Goal: Task Accomplishment & Management: Use online tool/utility

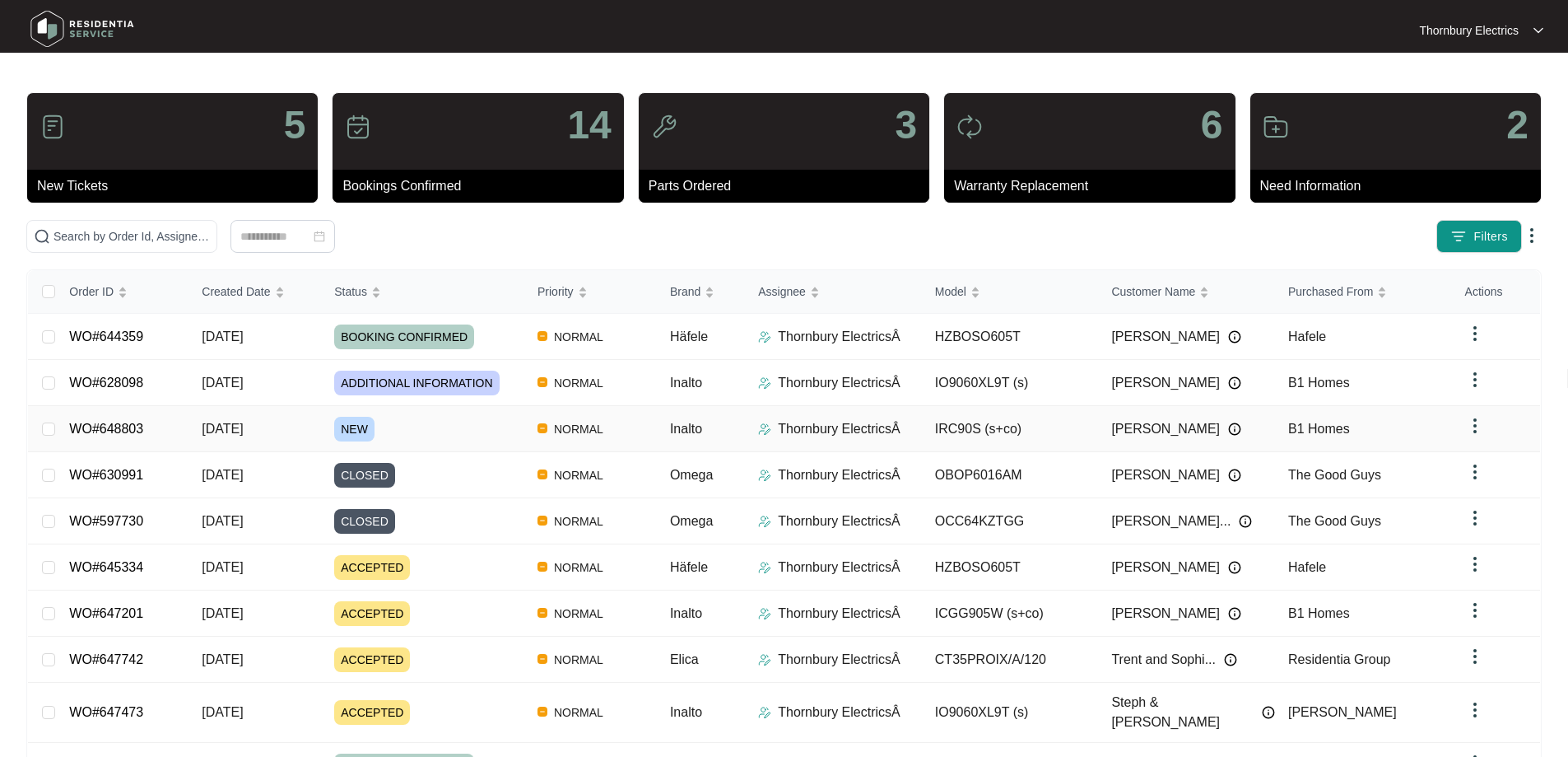
click at [367, 425] on span "NEW" at bounding box center [354, 428] width 40 height 24
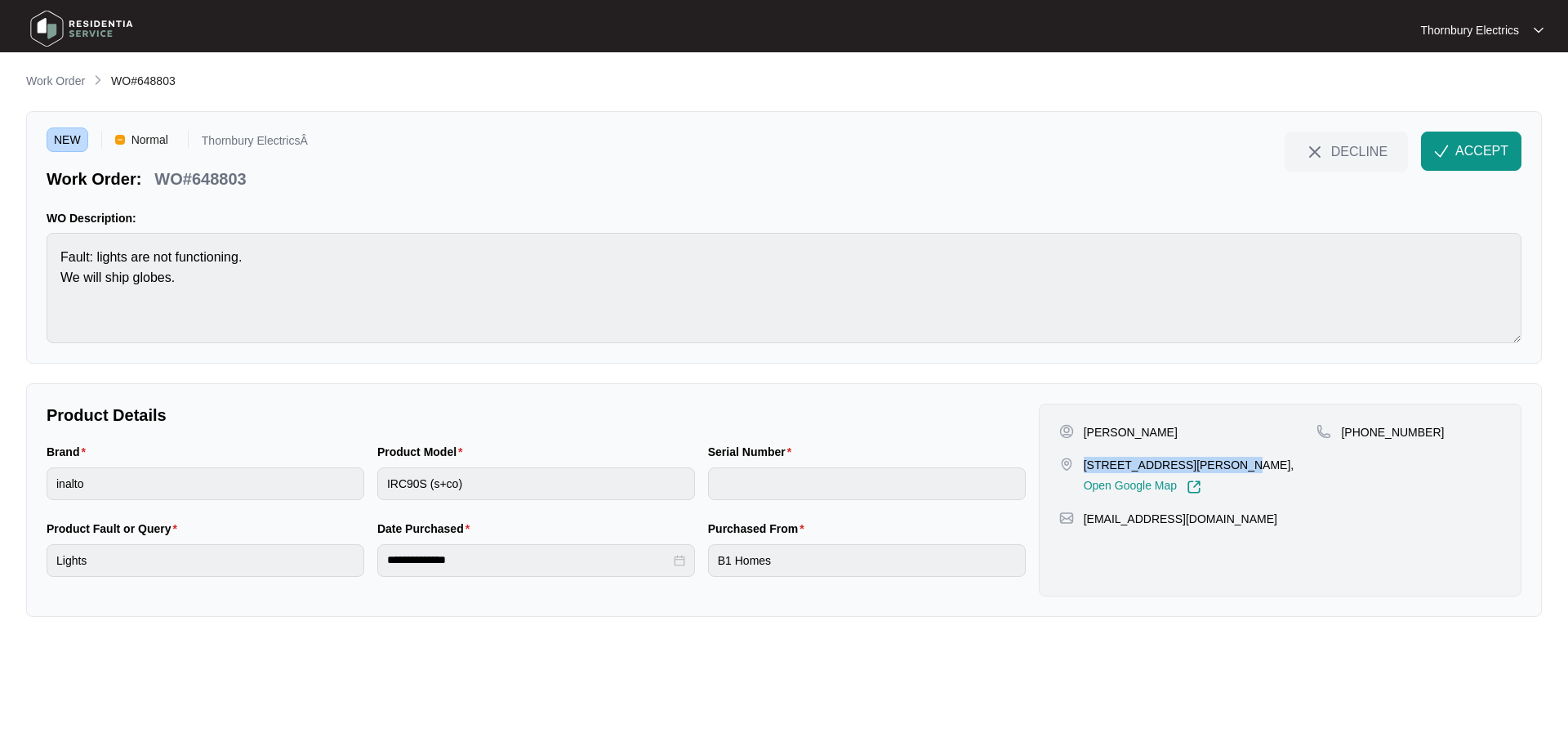
drag, startPoint x: 1084, startPoint y: 466, endPoint x: 1232, endPoint y: 457, distance: 148.3
click at [1232, 457] on p "71 Marsland Road, MIDVALE WA 6056," at bounding box center [1189, 465] width 210 height 16
copy p "71 Marsland Road, MIDVALE"
drag, startPoint x: 1430, startPoint y: 427, endPoint x: 1361, endPoint y: 430, distance: 69.1
click at [1361, 430] on div "+61422291829" at bounding box center [1408, 432] width 185 height 16
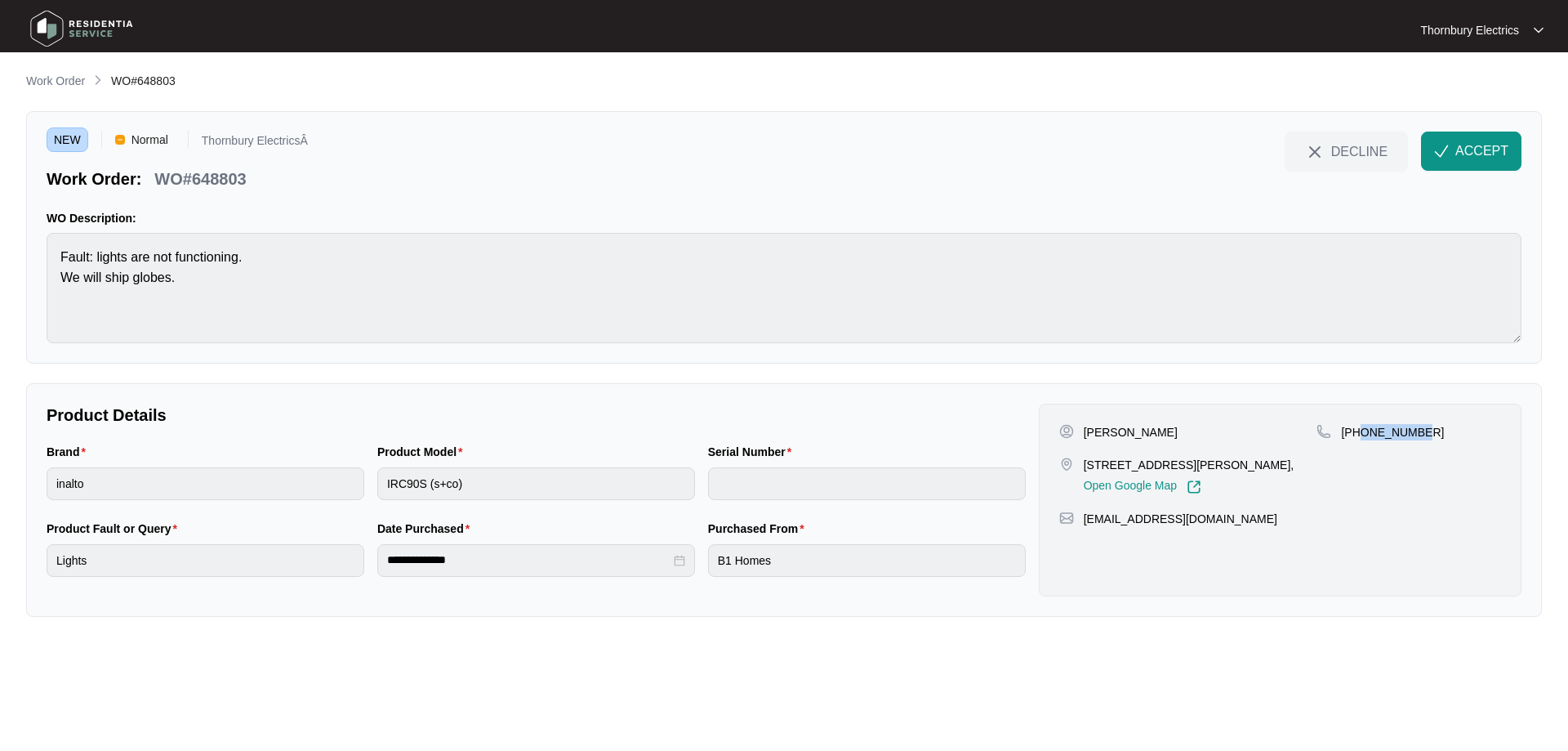
copy p "422291829"
click at [1093, 428] on p "[PERSON_NAME]" at bounding box center [1130, 432] width 94 height 16
click at [1110, 440] on p "[PERSON_NAME]" at bounding box center [1130, 432] width 94 height 16
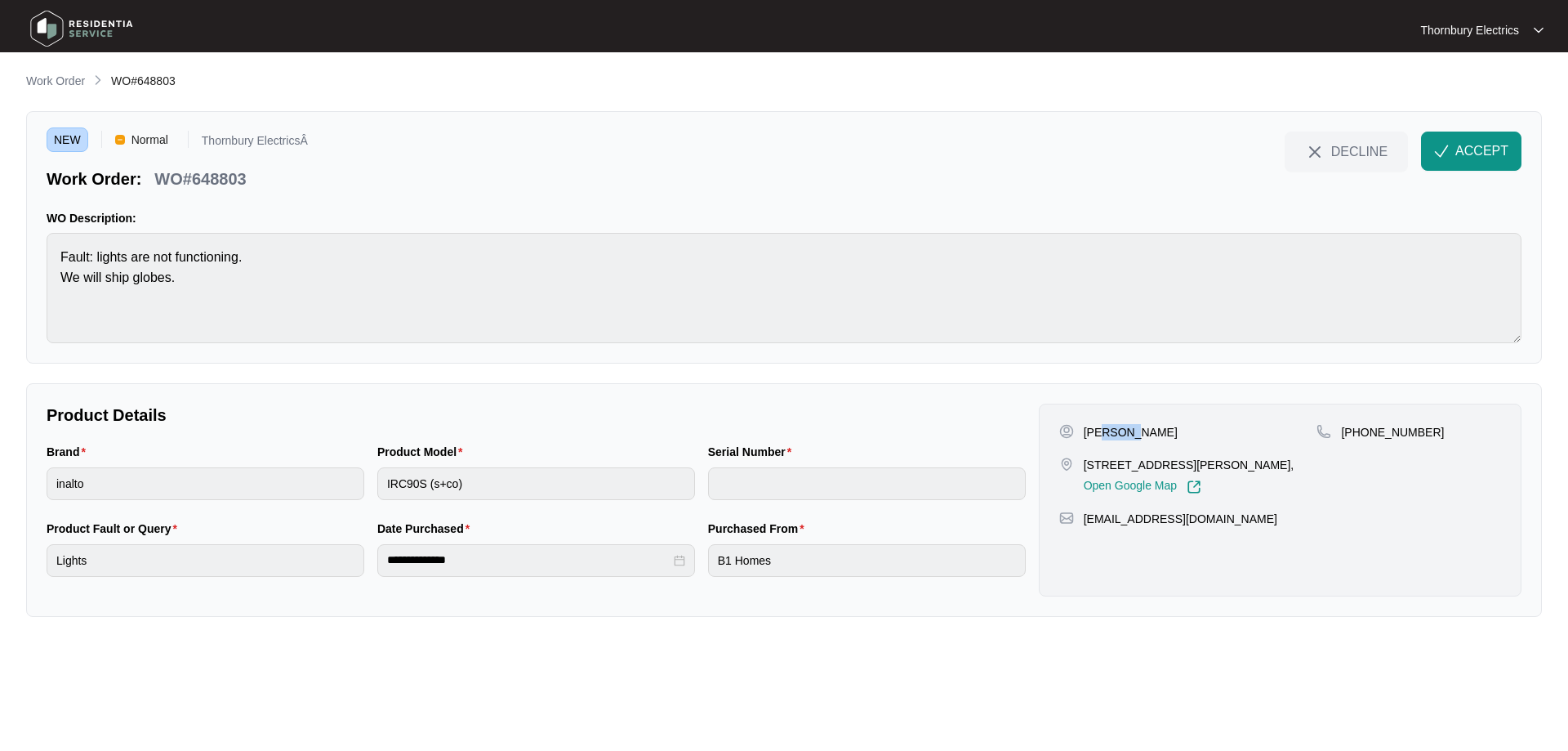
copy p "Papas"
click at [235, 166] on div "WO#648803" at bounding box center [200, 176] width 104 height 29
copy p "648803"
click at [1436, 153] on img "button" at bounding box center [1441, 151] width 14 height 14
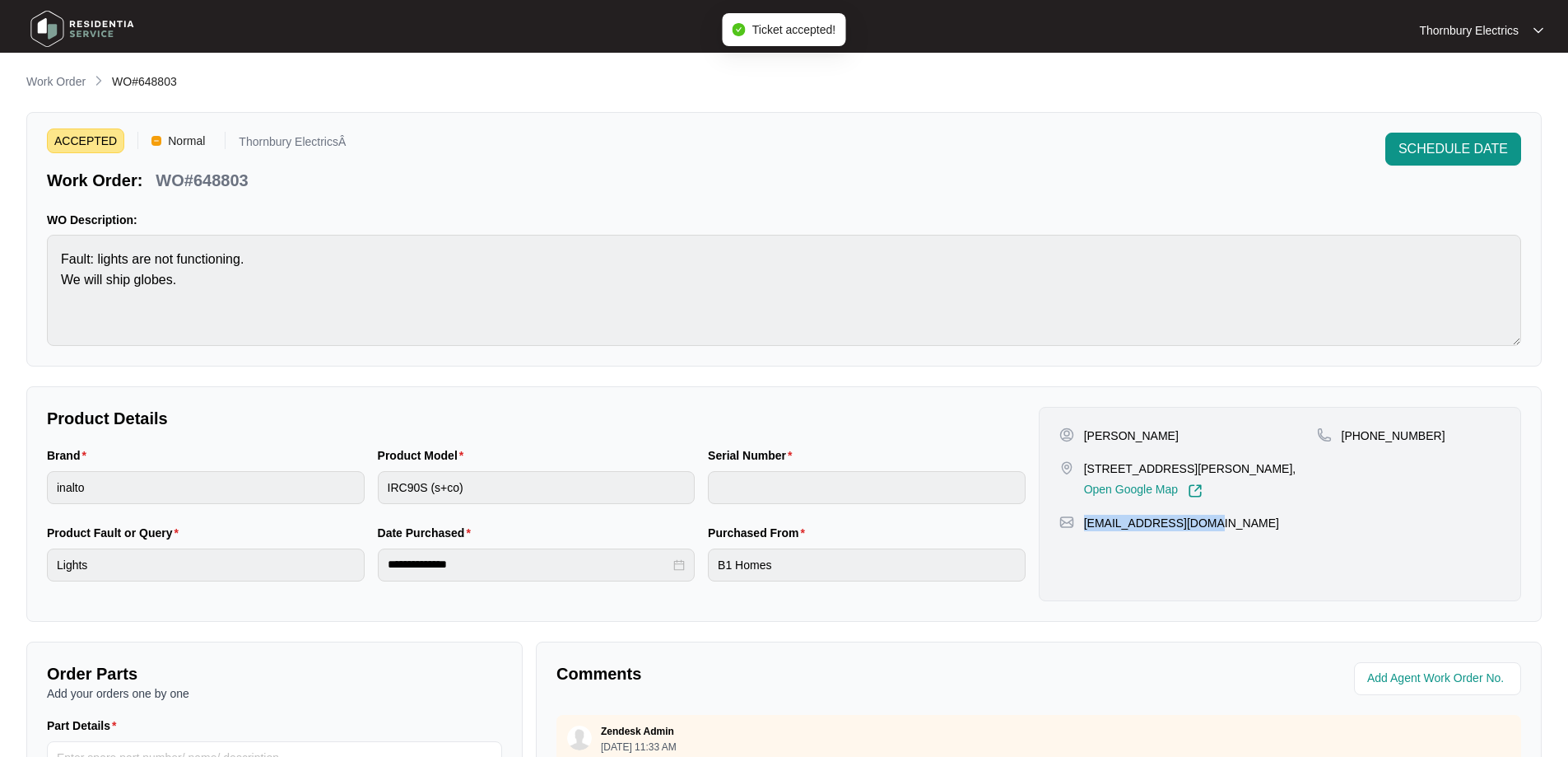
drag, startPoint x: 1212, startPoint y: 523, endPoint x: 1083, endPoint y: 532, distance: 129.3
click at [1083, 532] on div "Jo Papas 71 Marsland Road, MIDVALE WA 6056, Open Google Map +61422291829 jpapas…" at bounding box center [1280, 503] width 483 height 194
copy p "jpapas86@outlook.com"
click at [40, 78] on p "Work Order" at bounding box center [56, 82] width 59 height 16
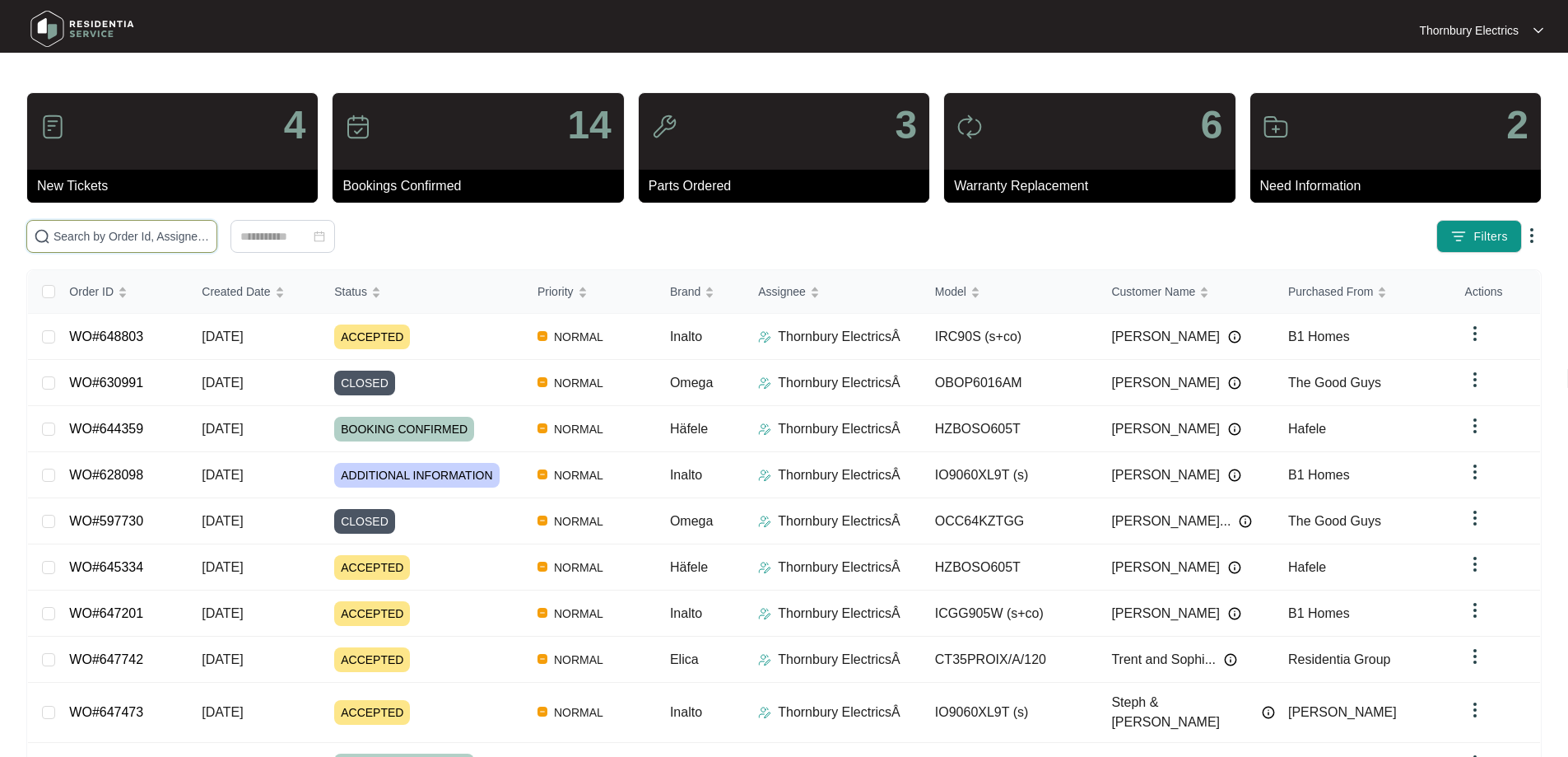
click at [210, 236] on input "text" at bounding box center [132, 236] width 156 height 18
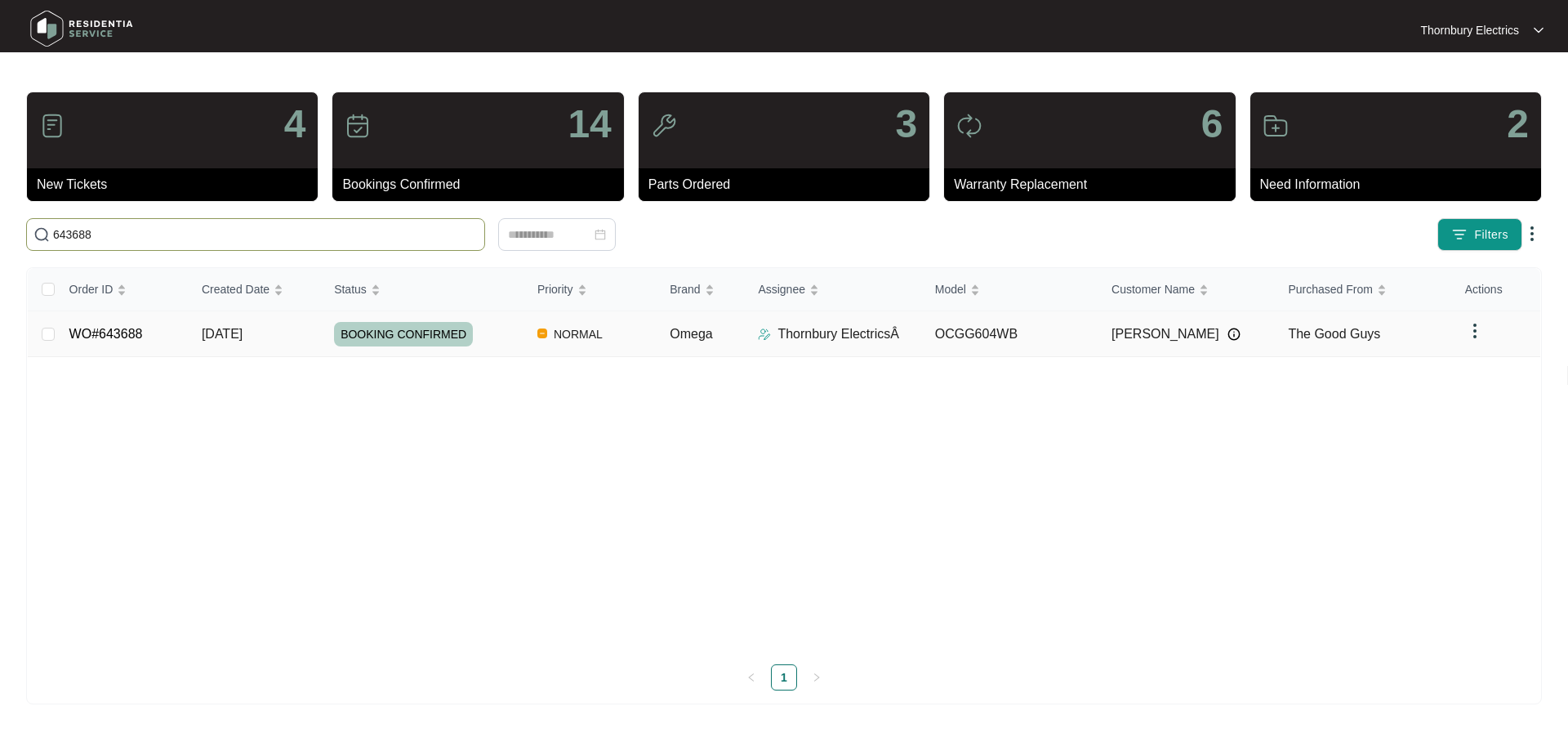
type input "643688"
click at [361, 334] on span "BOOKING CONFIRMED" at bounding box center [404, 334] width 139 height 24
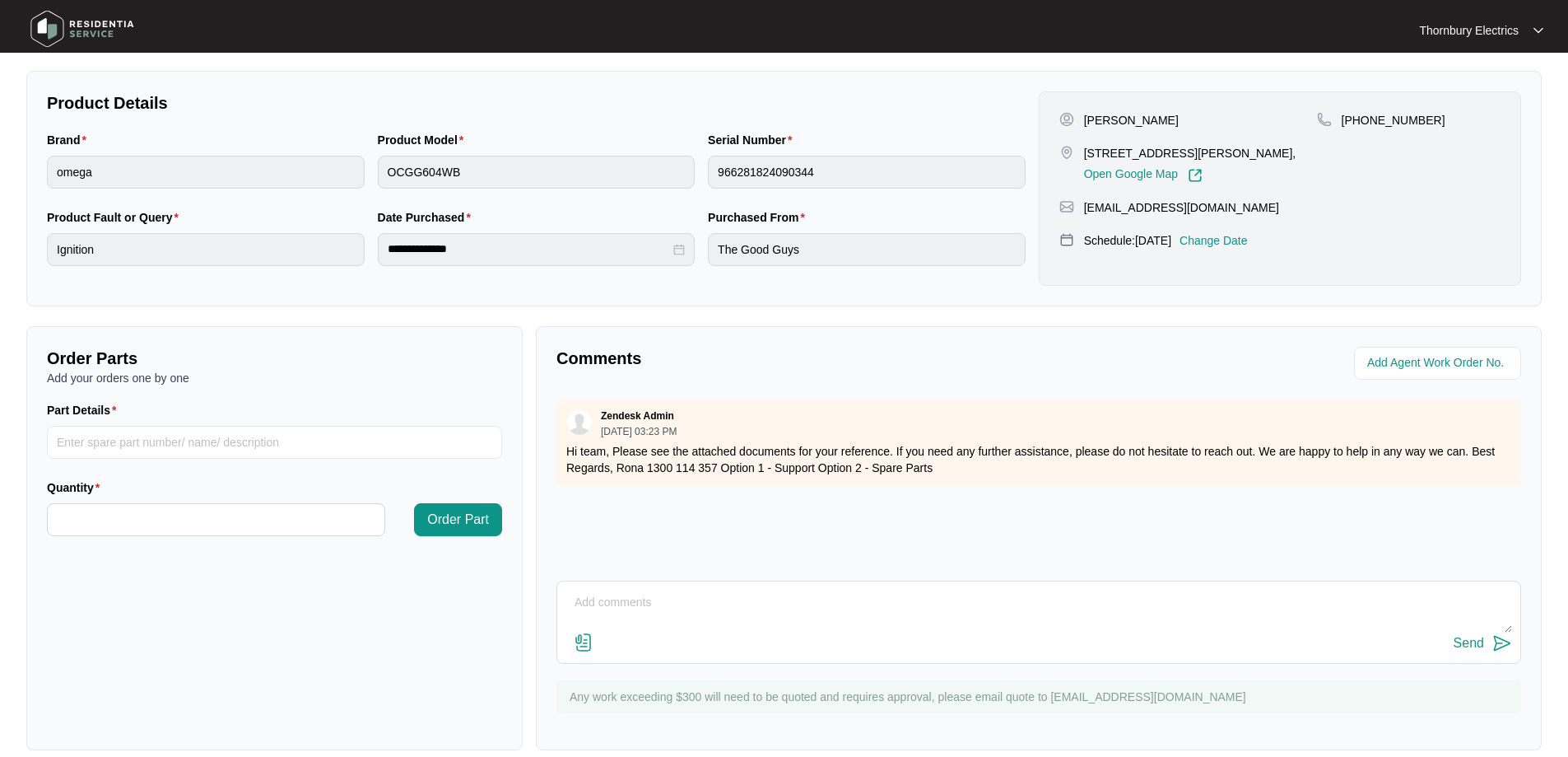
scroll to position [329, 0]
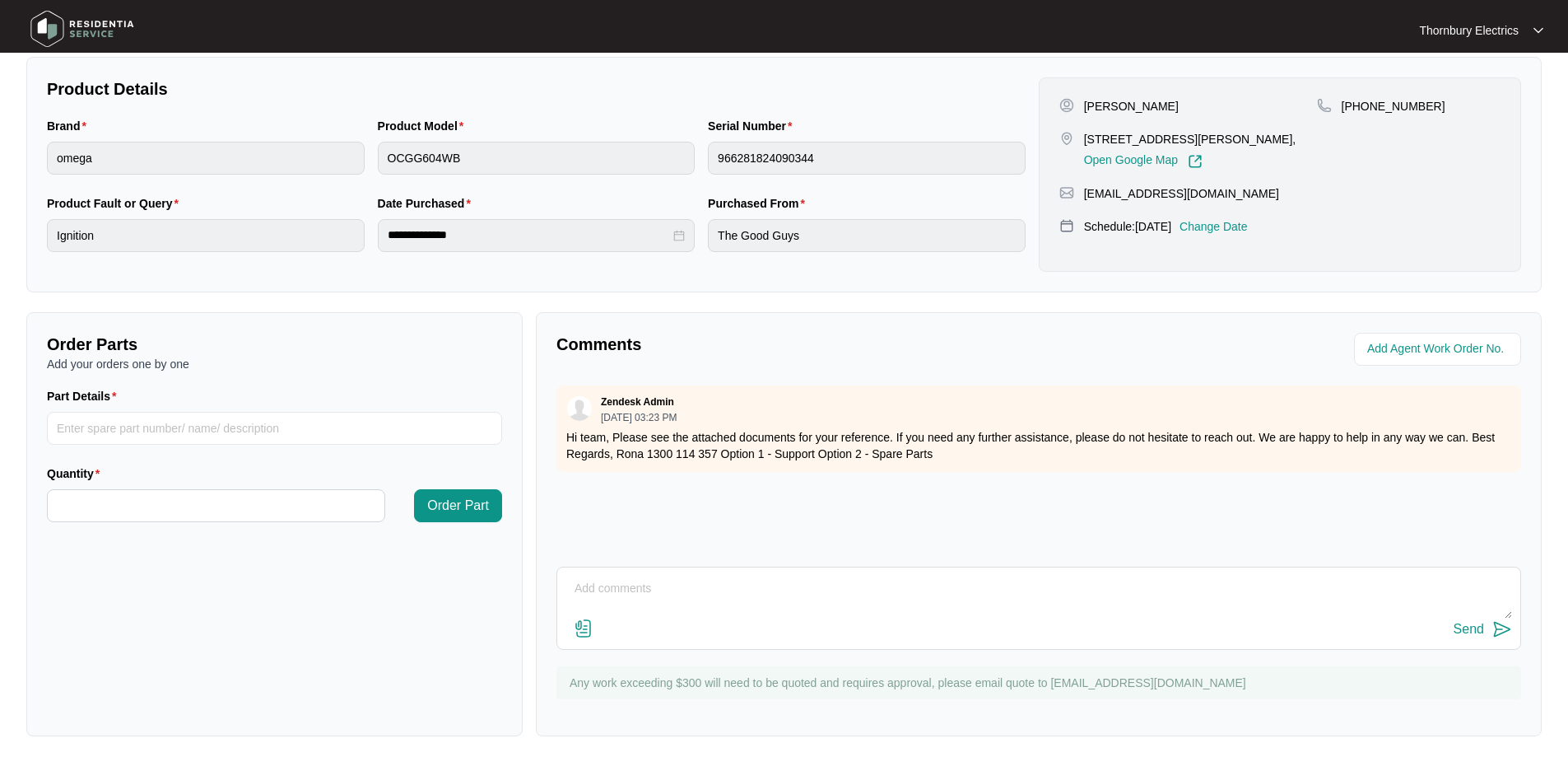
click at [718, 598] on textarea at bounding box center [1038, 597] width 947 height 43
paste textarea "Called out to omega gas cooktop as customer having issues with front left burne…"
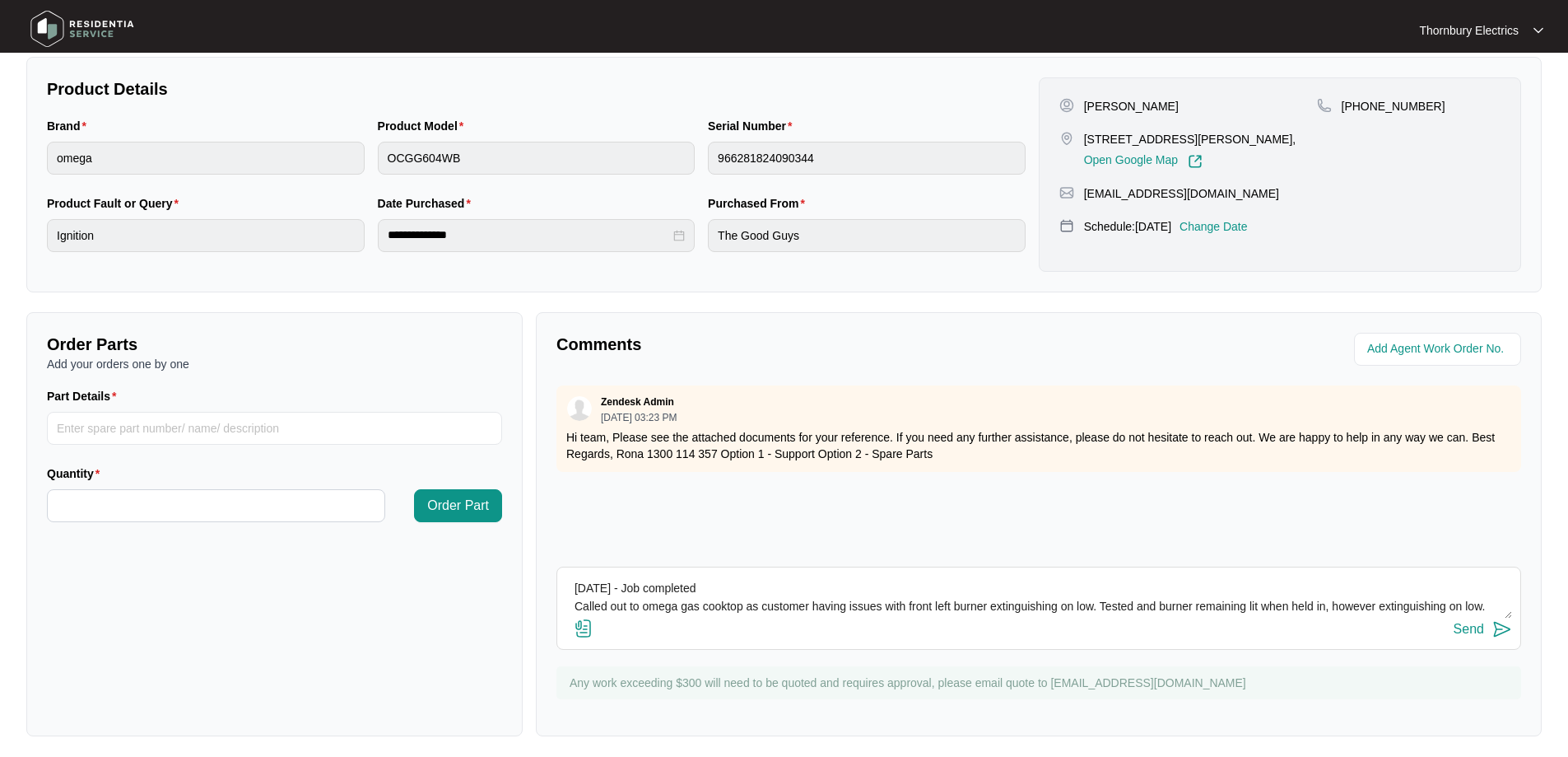
scroll to position [67, 0]
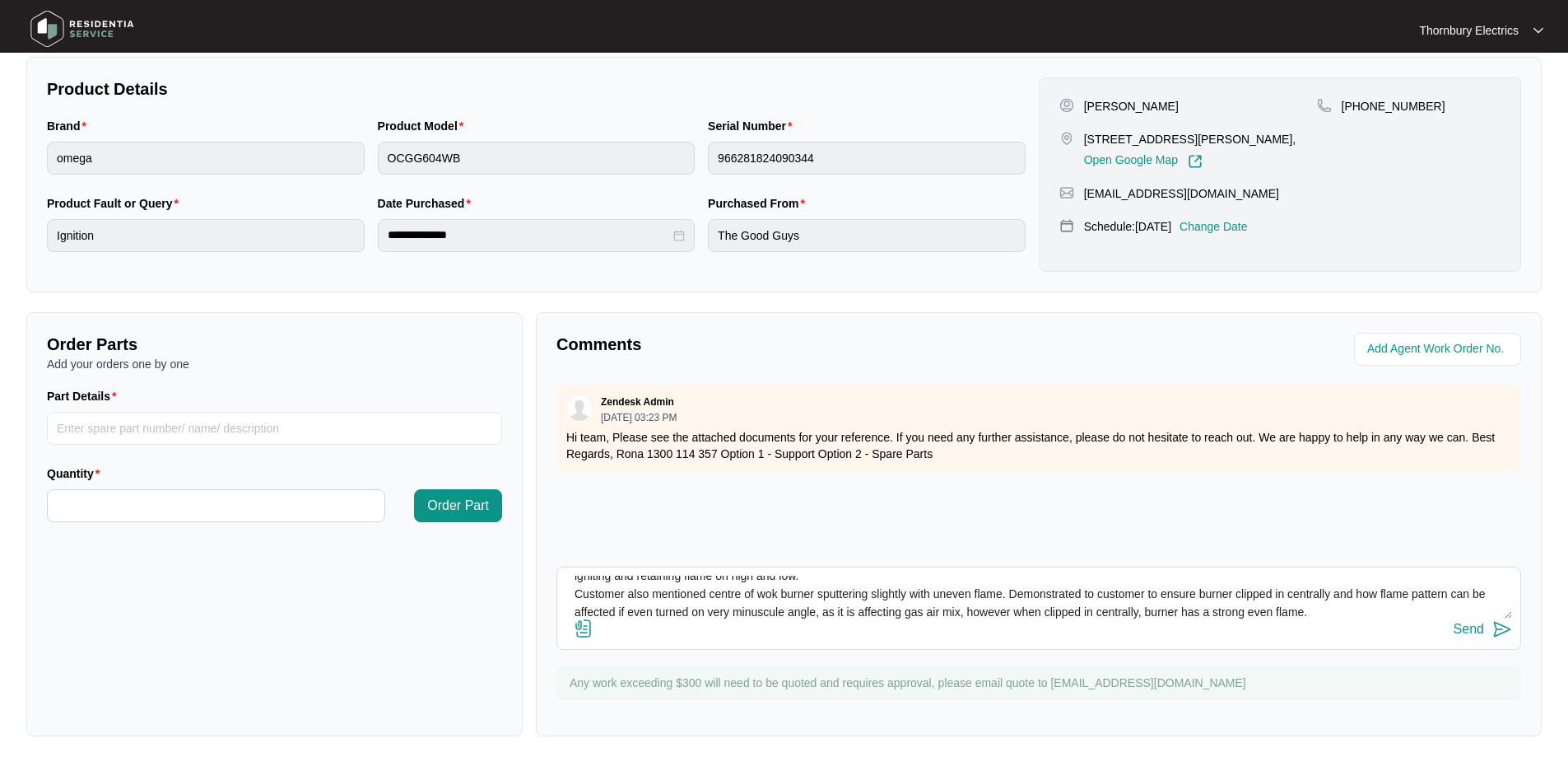
type textarea "[DATE] - Job completed Called out to omega gas cooktop as customer having issue…"
click at [1476, 641] on div "[DATE] - Job completed Called out to omega gas cooktop as customer having issue…" at bounding box center [1038, 608] width 965 height 83
click at [1479, 632] on div "Send" at bounding box center [1469, 628] width 31 height 14
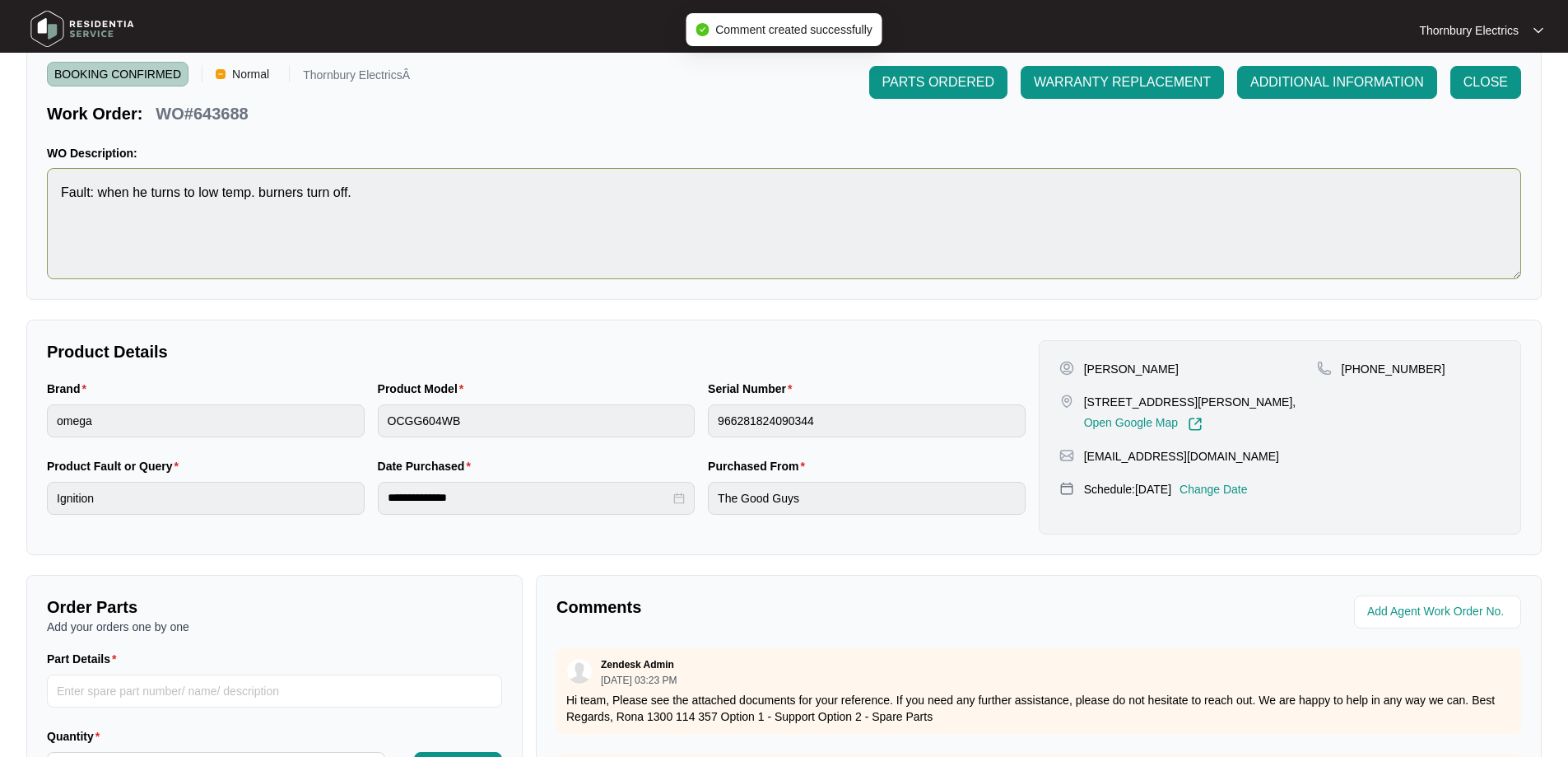
scroll to position [0, 0]
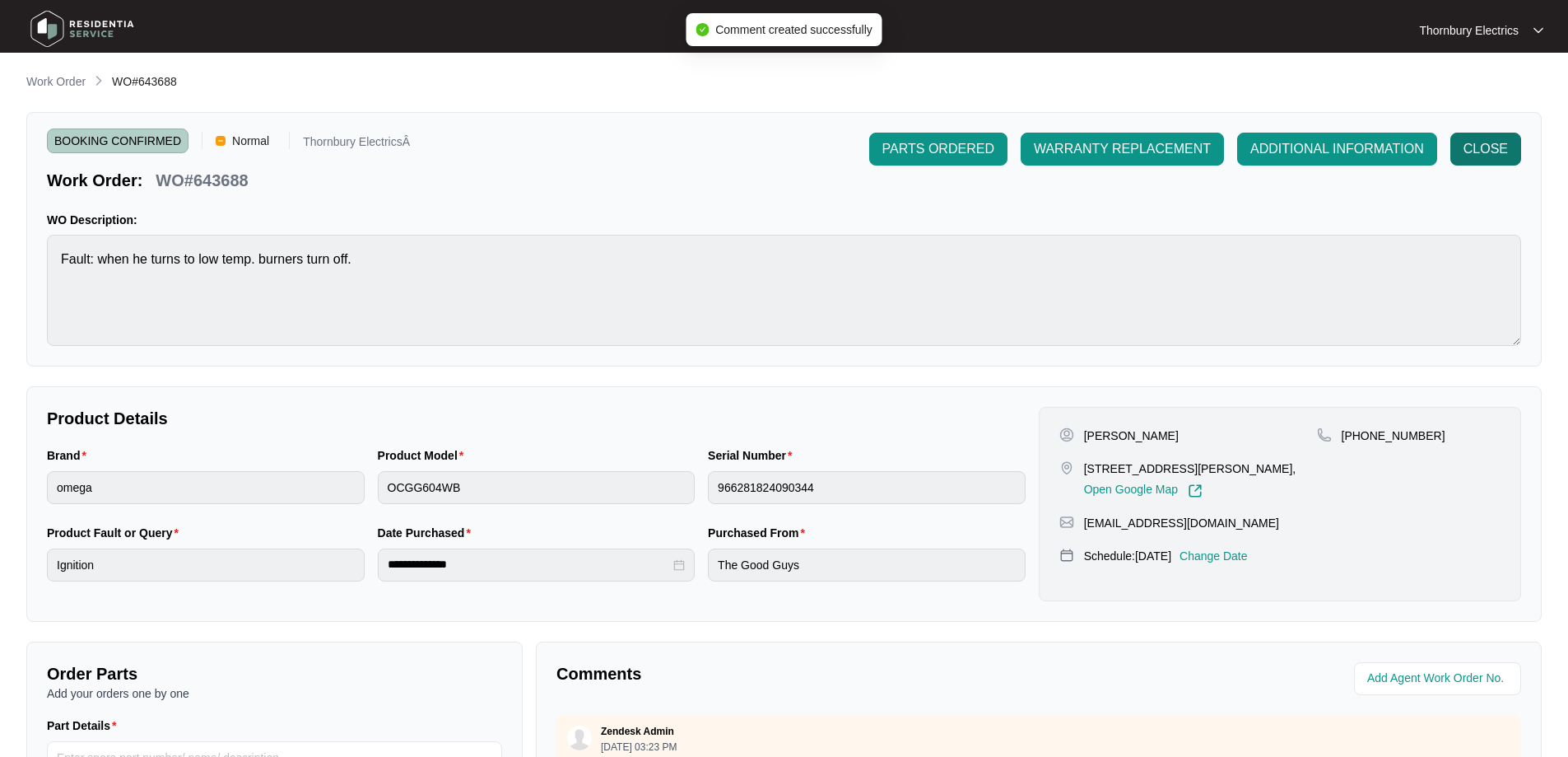
click at [1490, 143] on span "CLOSE" at bounding box center [1485, 149] width 44 height 20
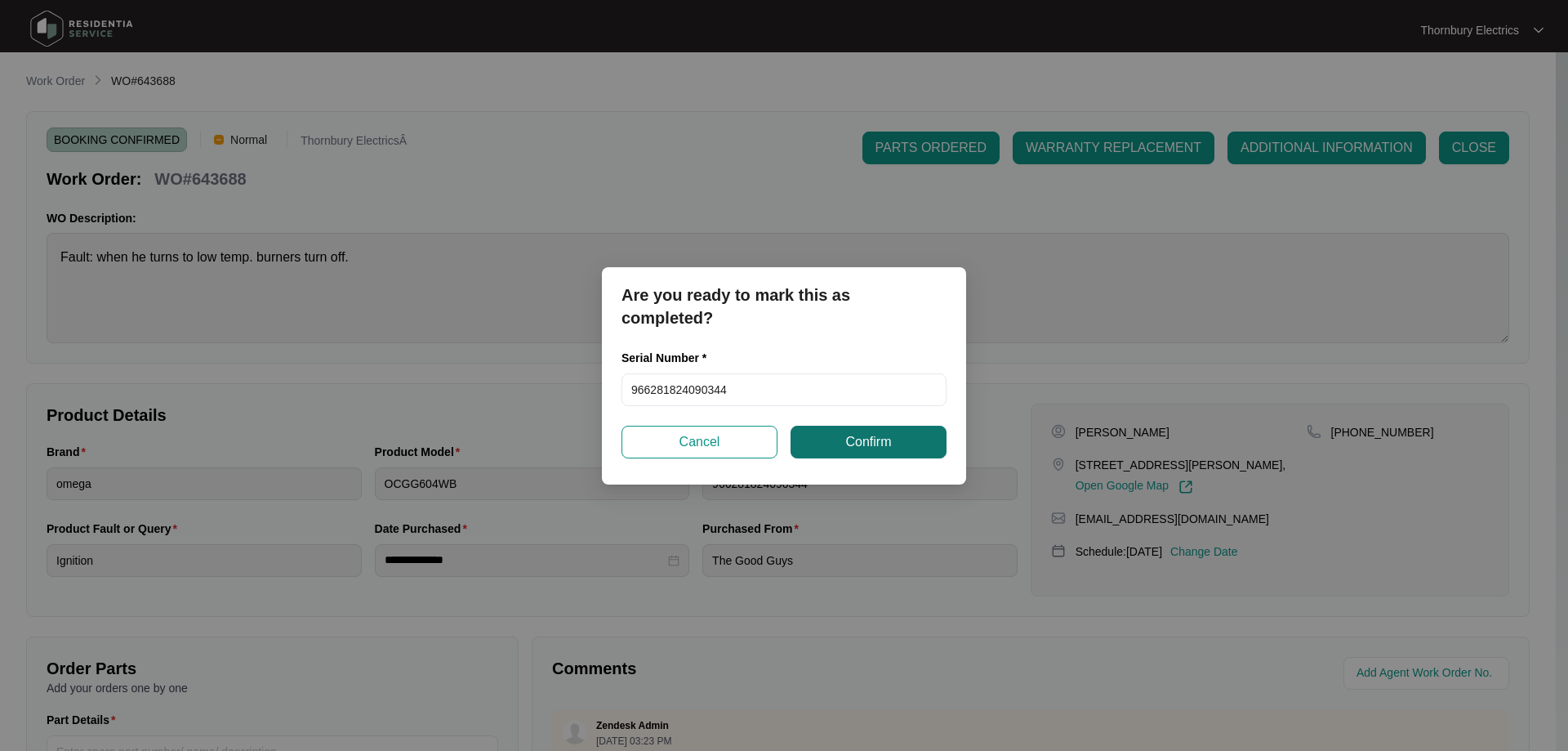
click at [862, 440] on span "Confirm" at bounding box center [868, 442] width 45 height 20
